Goal: Task Accomplishment & Management: Use online tool/utility

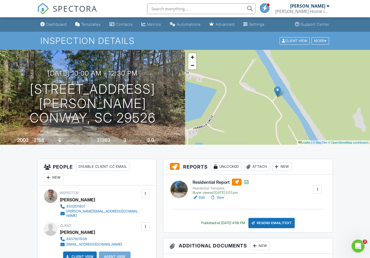
click at [58, 18] on link "SPECTORA" at bounding box center [67, 12] width 60 height 11
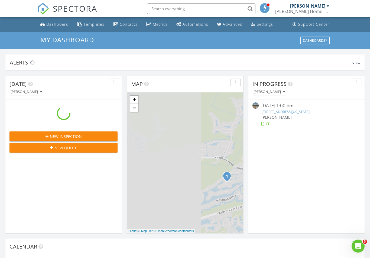
scroll to position [493, 370]
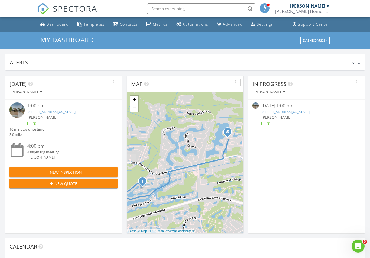
click at [49, 110] on link "7019 Denim Loop, Myrtle Beach , South Carolina 29579" at bounding box center [51, 111] width 48 height 5
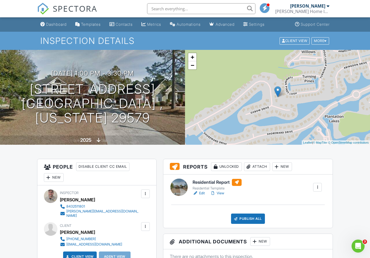
click at [317, 186] on div at bounding box center [317, 186] width 5 height 5
click at [285, 163] on div "New" at bounding box center [282, 166] width 20 height 9
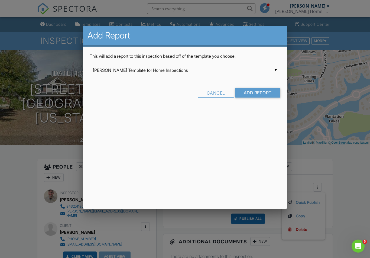
click at [276, 69] on input "[PERSON_NAME] Template for Home Inspections" at bounding box center [185, 70] width 184 height 13
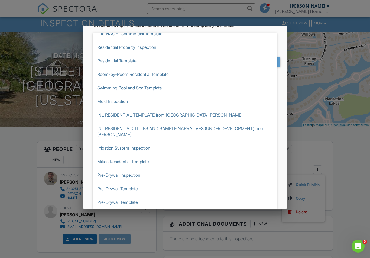
scroll to position [17, 0]
click at [20, 119] on div at bounding box center [185, 134] width 370 height 322
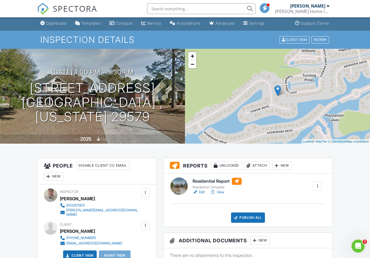
scroll to position [0, 0]
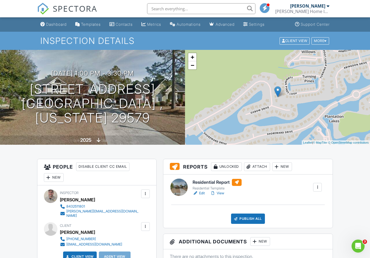
click at [87, 22] on link "Templates" at bounding box center [88, 25] width 30 height 10
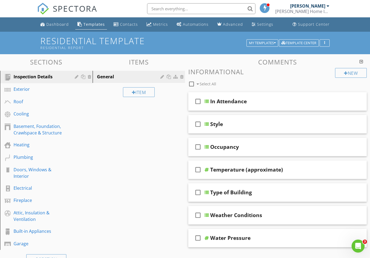
click at [271, 41] on div "My Templates" at bounding box center [262, 43] width 27 height 4
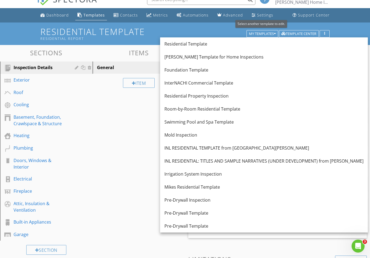
scroll to position [9, 0]
click at [192, 225] on div "Pre-Drywall Template" at bounding box center [263, 226] width 199 height 7
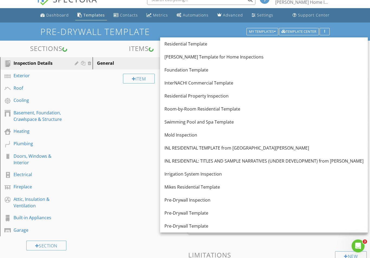
scroll to position [9, 0]
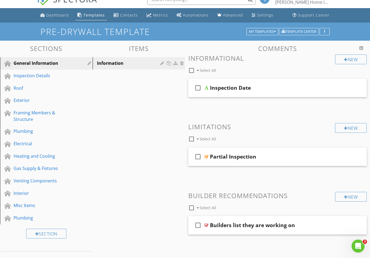
click at [16, 99] on div "Exterior" at bounding box center [40, 100] width 53 height 7
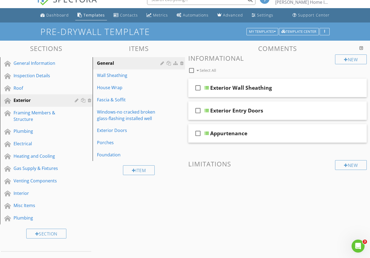
click at [107, 83] on link "House Wrap" at bounding box center [139, 88] width 91 height 12
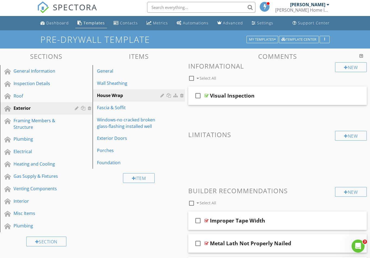
scroll to position [0, 0]
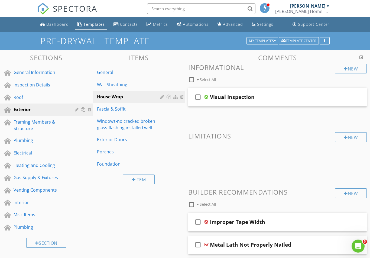
click at [267, 39] on div "My Templates" at bounding box center [262, 41] width 27 height 4
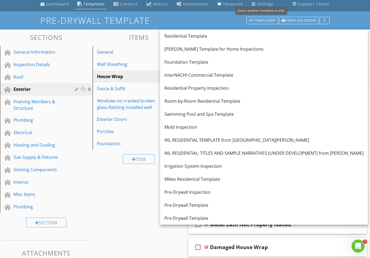
scroll to position [24, 0]
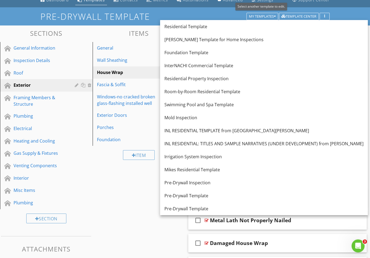
click at [197, 195] on div "Pre-Drywall Template" at bounding box center [263, 196] width 199 height 7
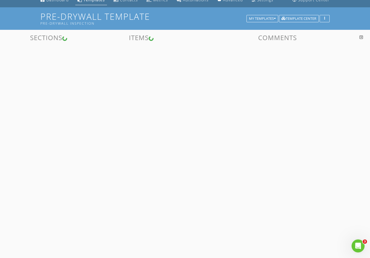
scroll to position [24, 0]
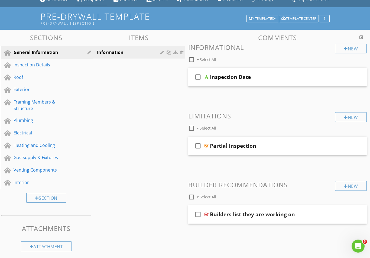
click at [273, 18] on div "My Templates" at bounding box center [262, 19] width 27 height 4
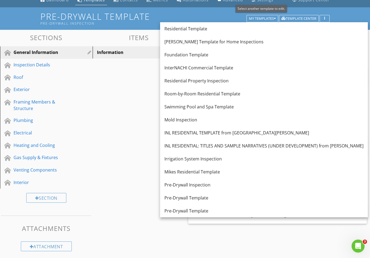
click at [199, 209] on div "Pre-Drywall Template" at bounding box center [263, 211] width 199 height 7
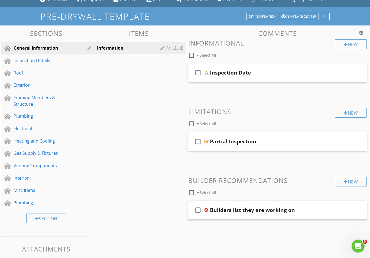
click at [270, 18] on div "My Templates" at bounding box center [262, 17] width 27 height 4
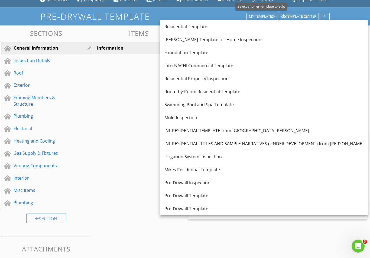
click at [198, 182] on div "Pre-Drywall Inspection" at bounding box center [263, 182] width 199 height 7
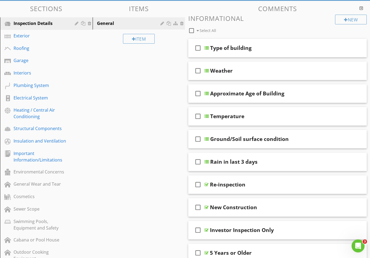
scroll to position [53, 0]
click at [23, 35] on div "Exterior" at bounding box center [40, 36] width 53 height 7
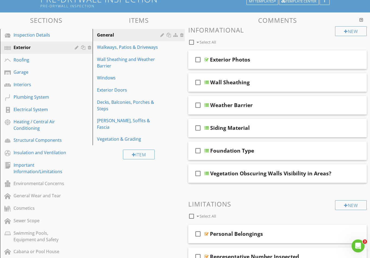
scroll to position [41, 0]
click at [109, 62] on div "Wall Sheathing and Weather Barrier" at bounding box center [129, 62] width 65 height 13
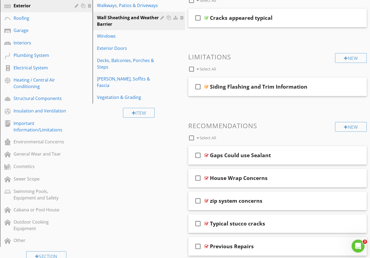
scroll to position [0, 0]
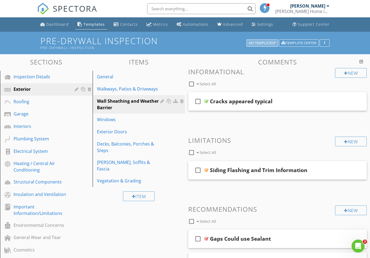
click at [269, 40] on button "My Templates" at bounding box center [263, 43] width 32 height 8
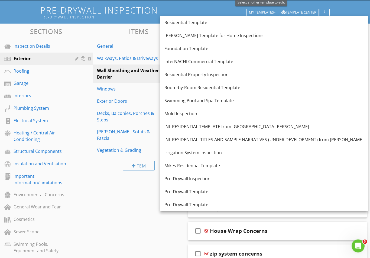
scroll to position [31, 0]
click at [189, 205] on div "Pre-Drywall Template" at bounding box center [263, 204] width 199 height 7
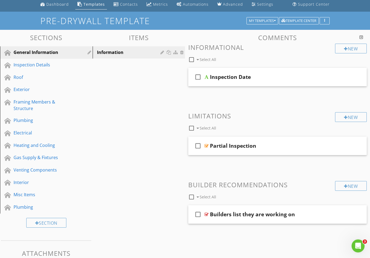
scroll to position [0, 0]
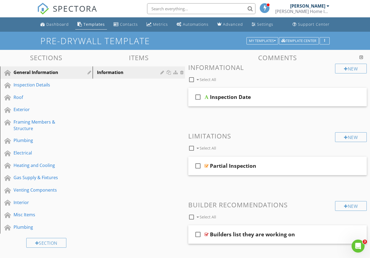
click at [51, 24] on div "Dashboard" at bounding box center [57, 24] width 22 height 5
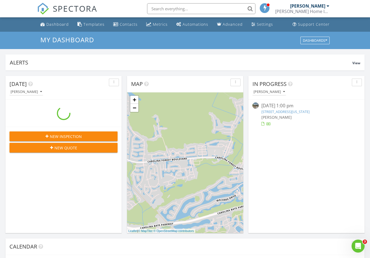
scroll to position [493, 370]
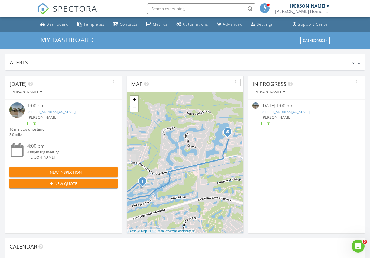
click at [60, 111] on link "[STREET_ADDRESS][US_STATE]" at bounding box center [51, 111] width 48 height 5
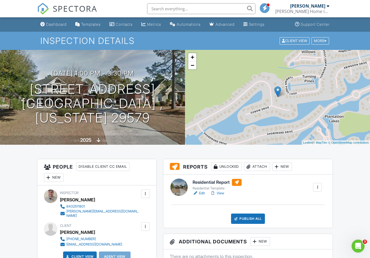
click at [284, 166] on div "New" at bounding box center [282, 166] width 20 height 9
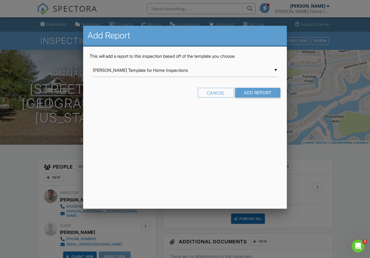
click at [273, 68] on input "[PERSON_NAME] Template for Home Inspections" at bounding box center [185, 70] width 184 height 13
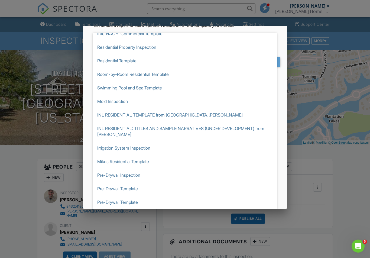
scroll to position [31, 0]
click at [126, 201] on span "Pre-Drywall Template" at bounding box center [185, 202] width 184 height 14
type input "Pre-Drywall Template"
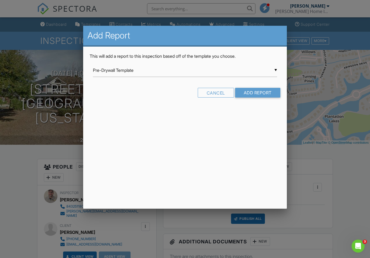
scroll to position [0, 0]
click at [259, 94] on input "Add Report" at bounding box center [257, 93] width 45 height 10
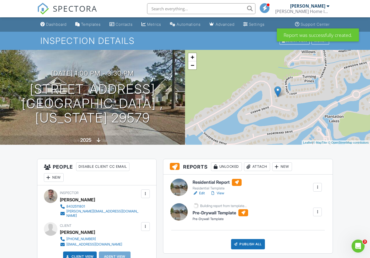
click at [317, 184] on div at bounding box center [317, 187] width 9 height 9
click at [300, 228] on div "Delete" at bounding box center [301, 229] width 11 height 6
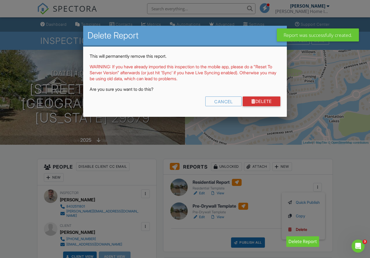
click at [265, 104] on link "Delete" at bounding box center [262, 101] width 38 height 10
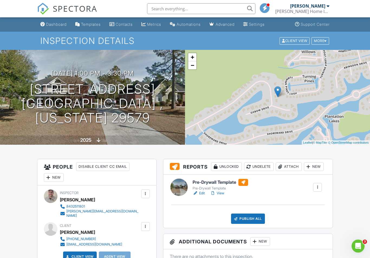
click at [200, 196] on link "Edit" at bounding box center [199, 192] width 12 height 5
